Goal: Task Accomplishment & Management: Use online tool/utility

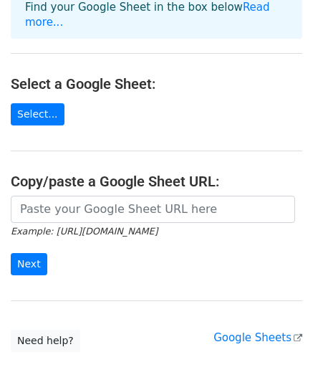
scroll to position [143, 0]
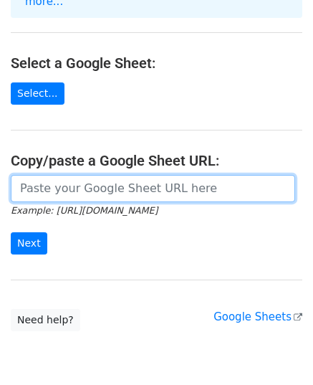
click at [145, 178] on input "url" at bounding box center [153, 188] width 284 height 27
paste input "https://docs.google.com/spreadsheets/d/1H7hVYIT5B6ayPuAg76RHb2BPWuYmDhut/edit?u…"
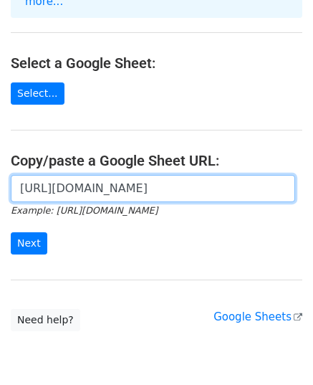
scroll to position [0, 534]
type input "https://docs.google.com/spreadsheets/d/1H7hVYIT5B6ayPuAg76RHb2BPWuYmDhut/edit?u…"
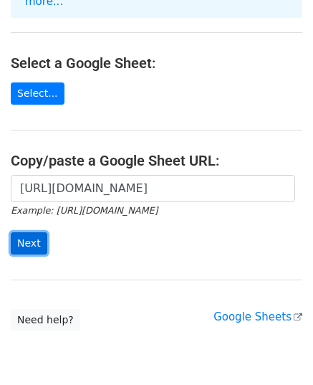
scroll to position [0, 0]
click at [32, 232] on input "Next" at bounding box center [29, 243] width 37 height 22
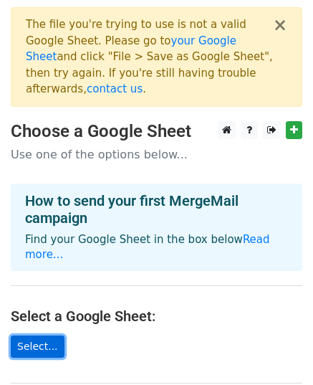
click at [50, 335] on link "Select..." at bounding box center [38, 346] width 54 height 22
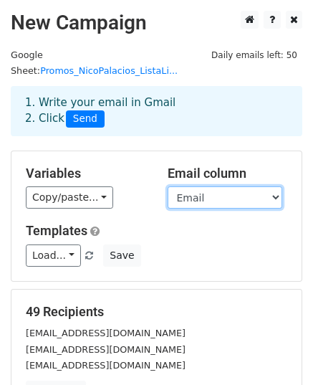
click at [206, 187] on select "Nombre Email" at bounding box center [225, 197] width 115 height 22
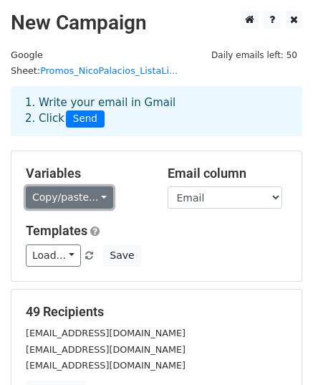
click at [75, 186] on link "Copy/paste..." at bounding box center [69, 197] width 87 height 22
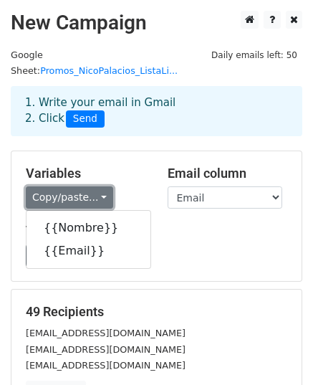
click at [75, 186] on link "Copy/paste..." at bounding box center [69, 197] width 87 height 22
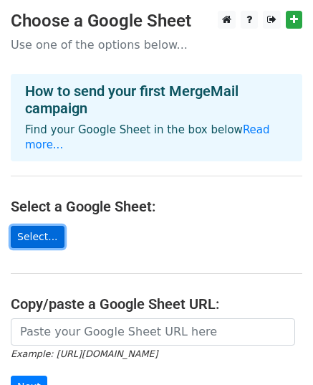
click at [33, 226] on link "Select..." at bounding box center [38, 237] width 54 height 22
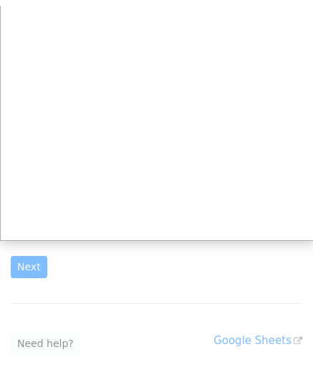
scroll to position [134, 0]
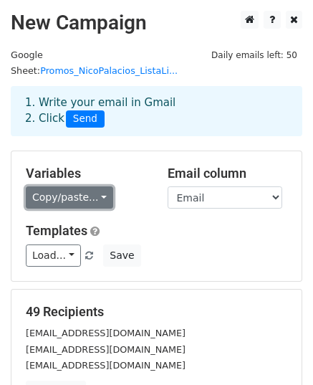
click at [73, 186] on link "Copy/paste..." at bounding box center [69, 197] width 87 height 22
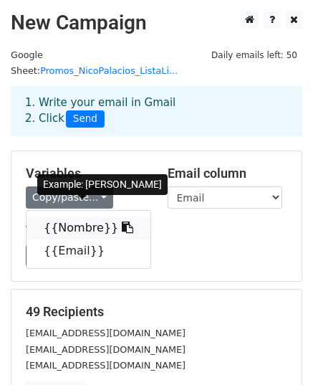
click at [76, 216] on link "{{Nombre}}" at bounding box center [89, 227] width 124 height 23
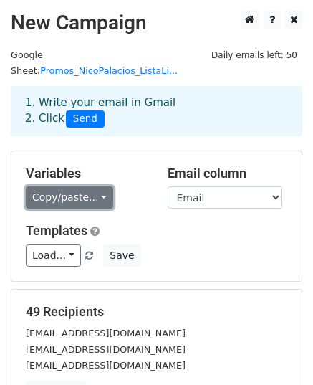
click at [96, 186] on link "Copy/paste..." at bounding box center [69, 197] width 87 height 22
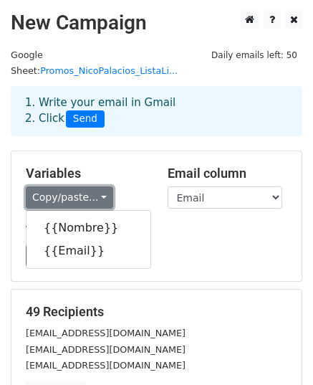
click at [96, 186] on link "Copy/paste..." at bounding box center [69, 197] width 87 height 22
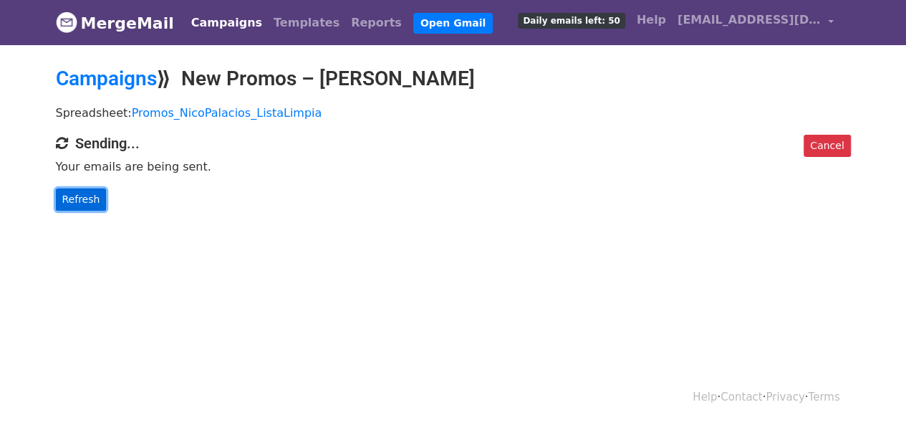
click at [95, 196] on link "Refresh" at bounding box center [81, 199] width 51 height 22
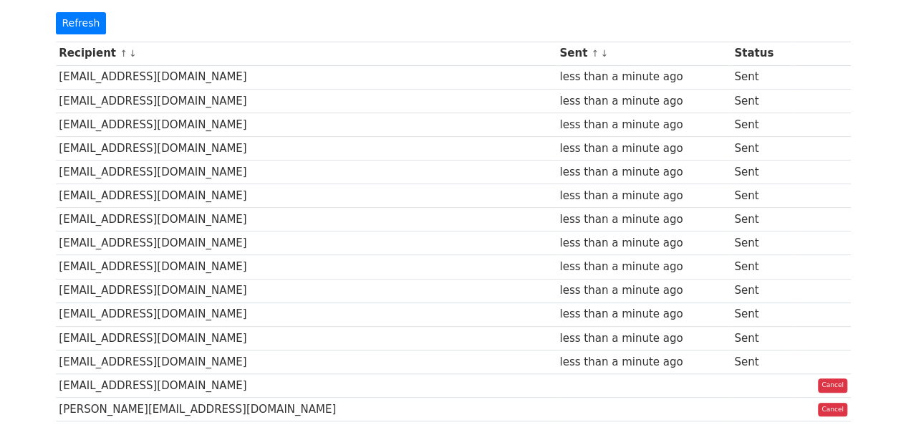
scroll to position [72, 0]
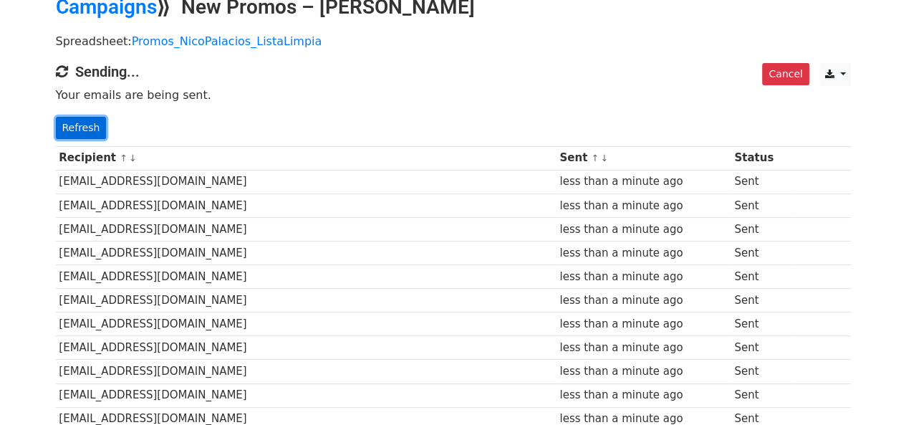
click at [95, 130] on link "Refresh" at bounding box center [81, 128] width 51 height 22
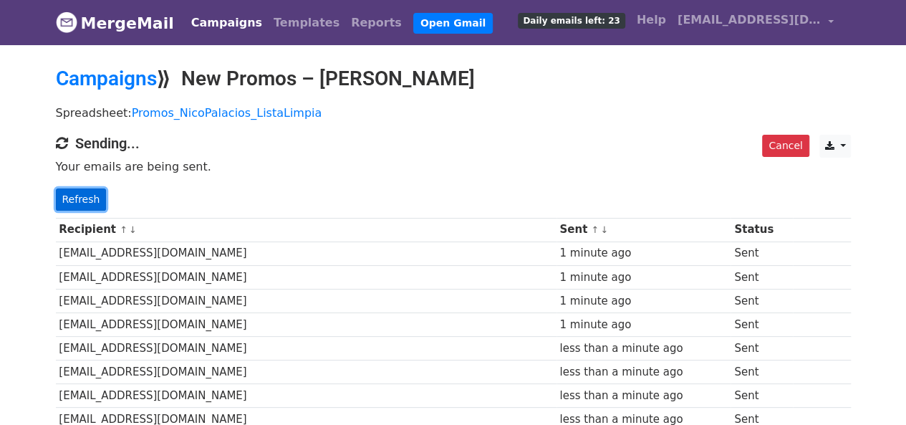
click at [78, 196] on link "Refresh" at bounding box center [81, 199] width 51 height 22
click at [91, 188] on link "Refresh" at bounding box center [81, 199] width 51 height 22
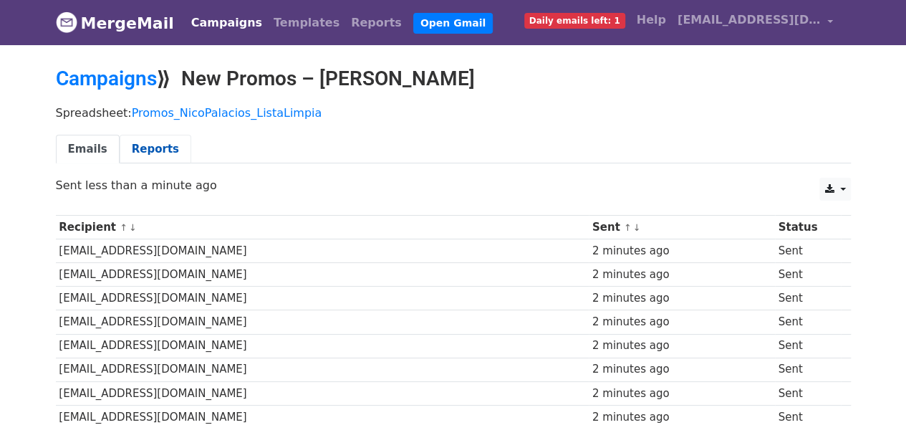
click at [155, 140] on link "Reports" at bounding box center [156, 149] width 72 height 29
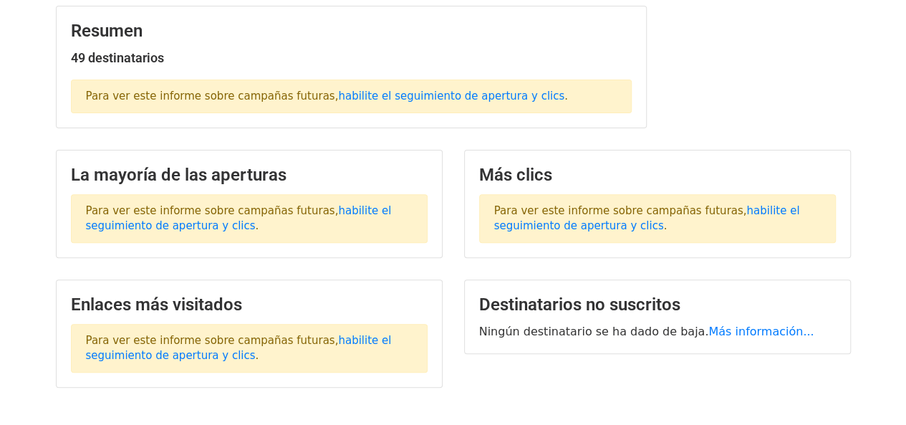
scroll to position [215, 0]
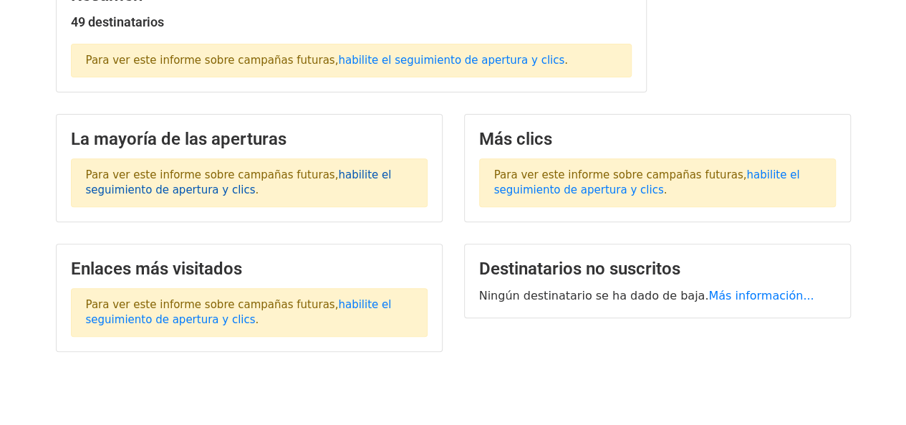
click at [320, 171] on font "habilite el seguimiento de apertura y clics" at bounding box center [239, 182] width 306 height 28
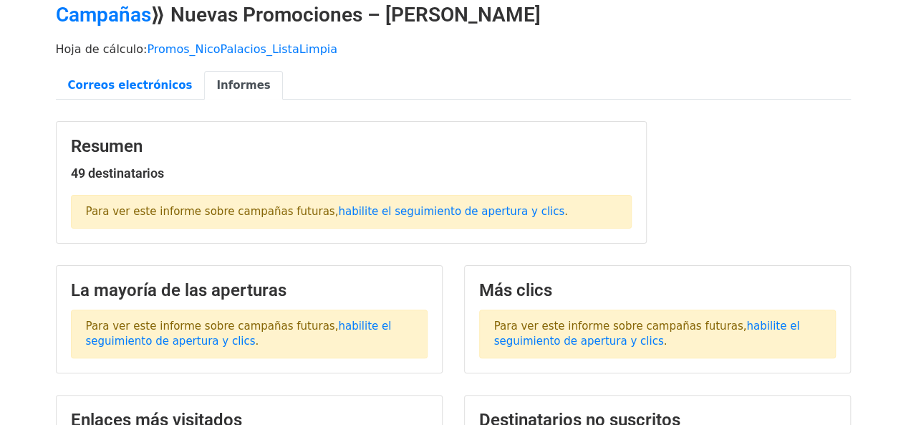
scroll to position [0, 0]
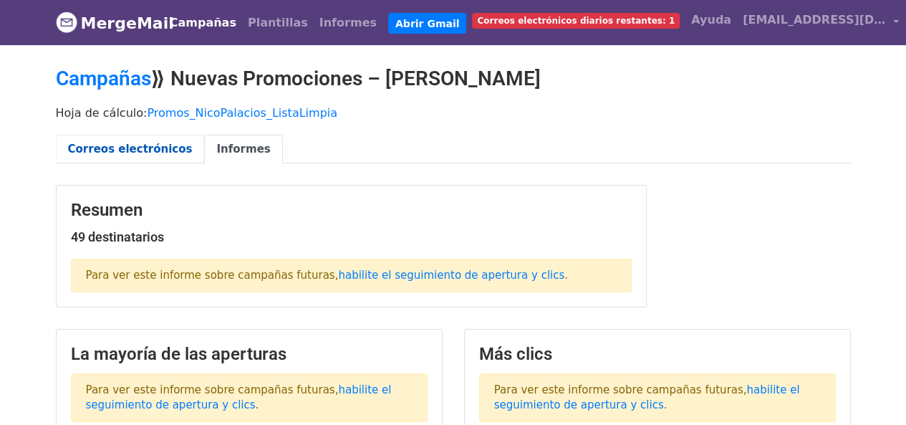
click at [116, 159] on link "Correos electrónicos" at bounding box center [130, 149] width 149 height 29
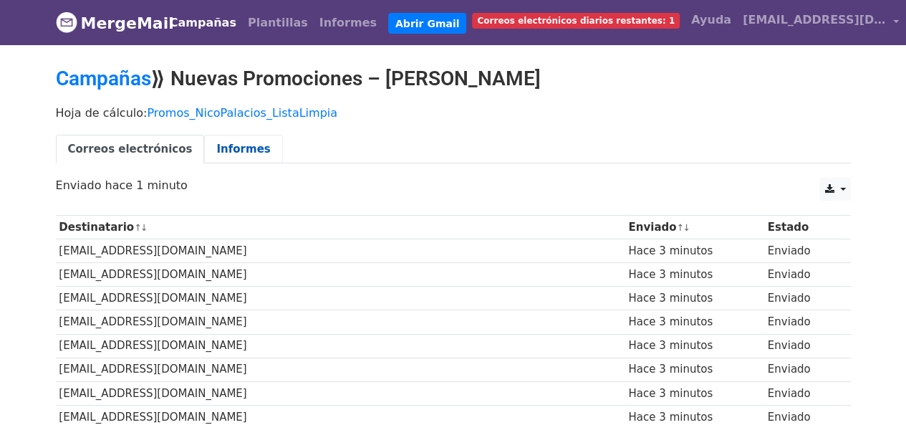
click at [162, 153] on font "Correos electrónicos" at bounding box center [130, 149] width 125 height 13
